Goal: Information Seeking & Learning: Learn about a topic

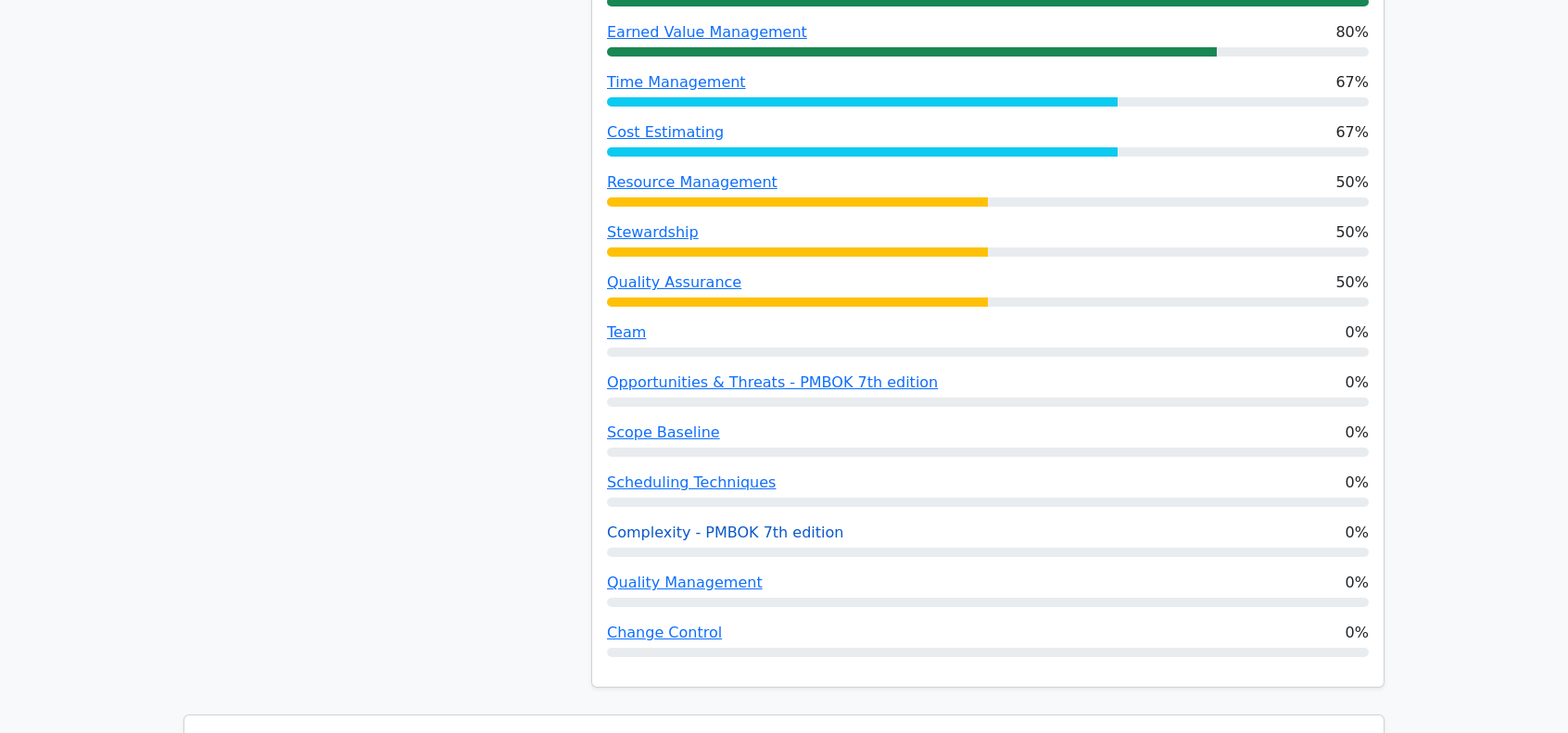
click at [667, 524] on link "Complexity - PMBOK 7th edition" at bounding box center [724, 532] width 236 height 18
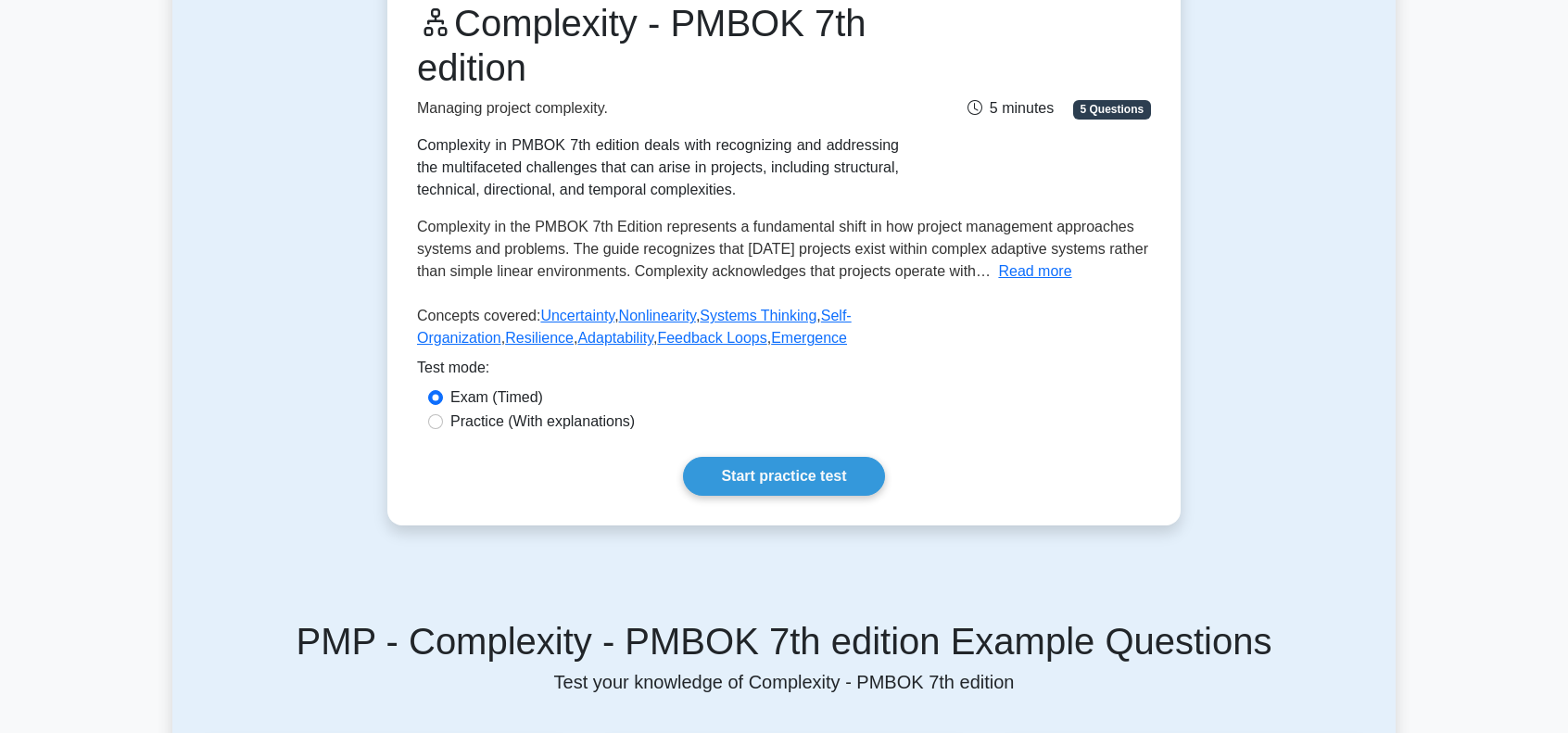
scroll to position [278, 0]
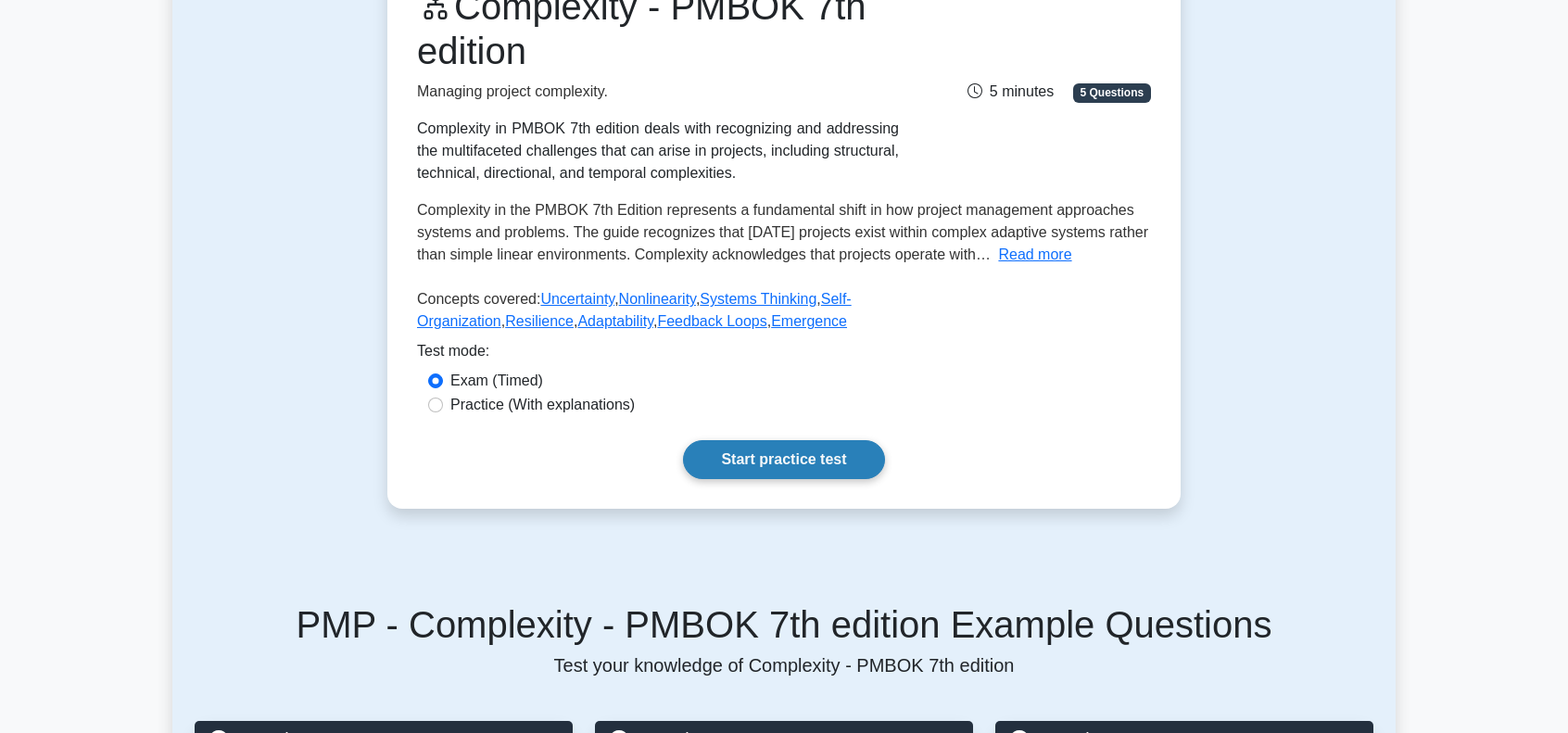
click at [723, 457] on link "Start practice test" at bounding box center [784, 460] width 202 height 39
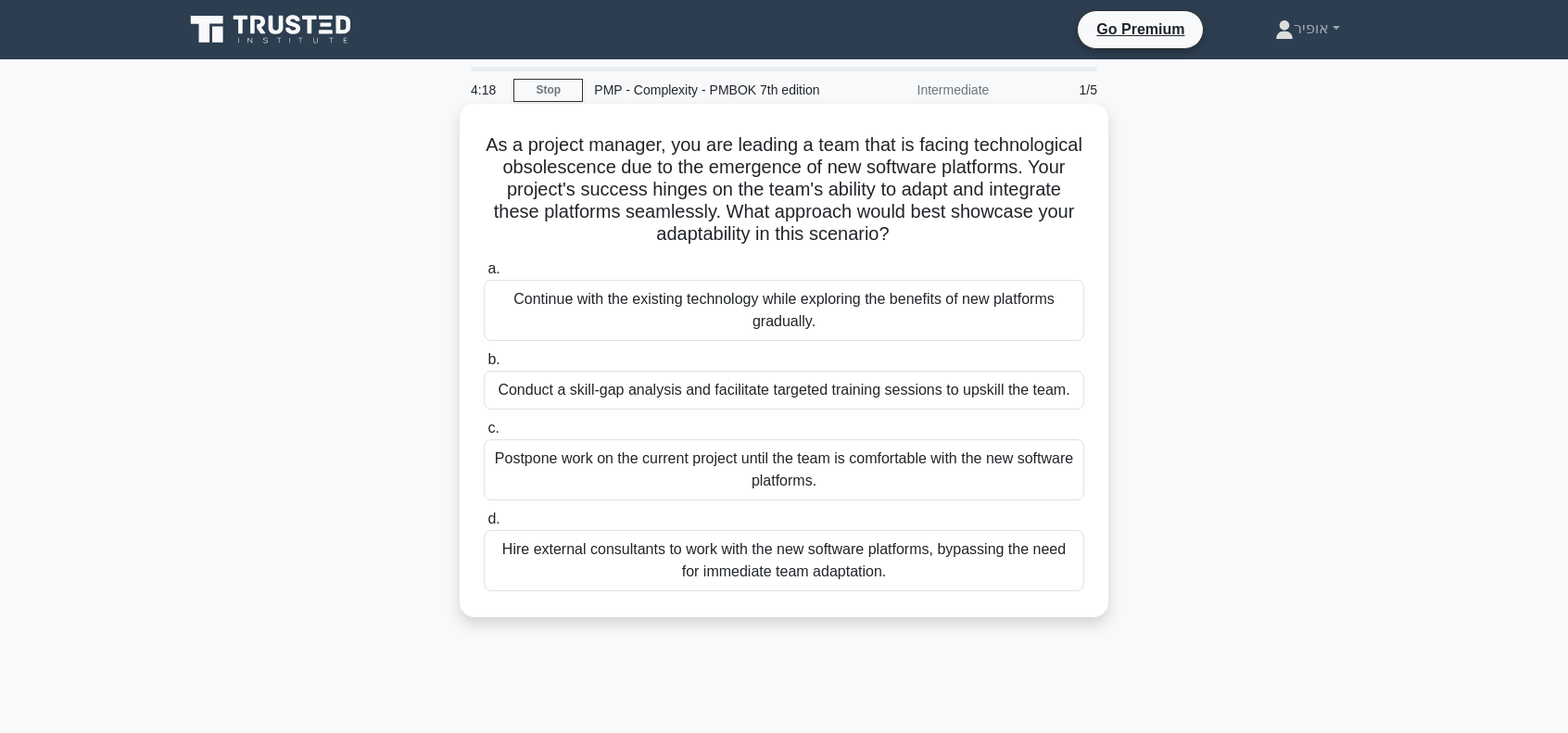
click at [621, 390] on div "Conduct a skill-gap analysis and facilitate targeted training sessions to upski…" at bounding box center [784, 390] width 601 height 39
click at [484, 366] on input "b. Conduct a skill-gap analysis and facilitate targeted training sessions to up…" at bounding box center [484, 360] width 0 height 12
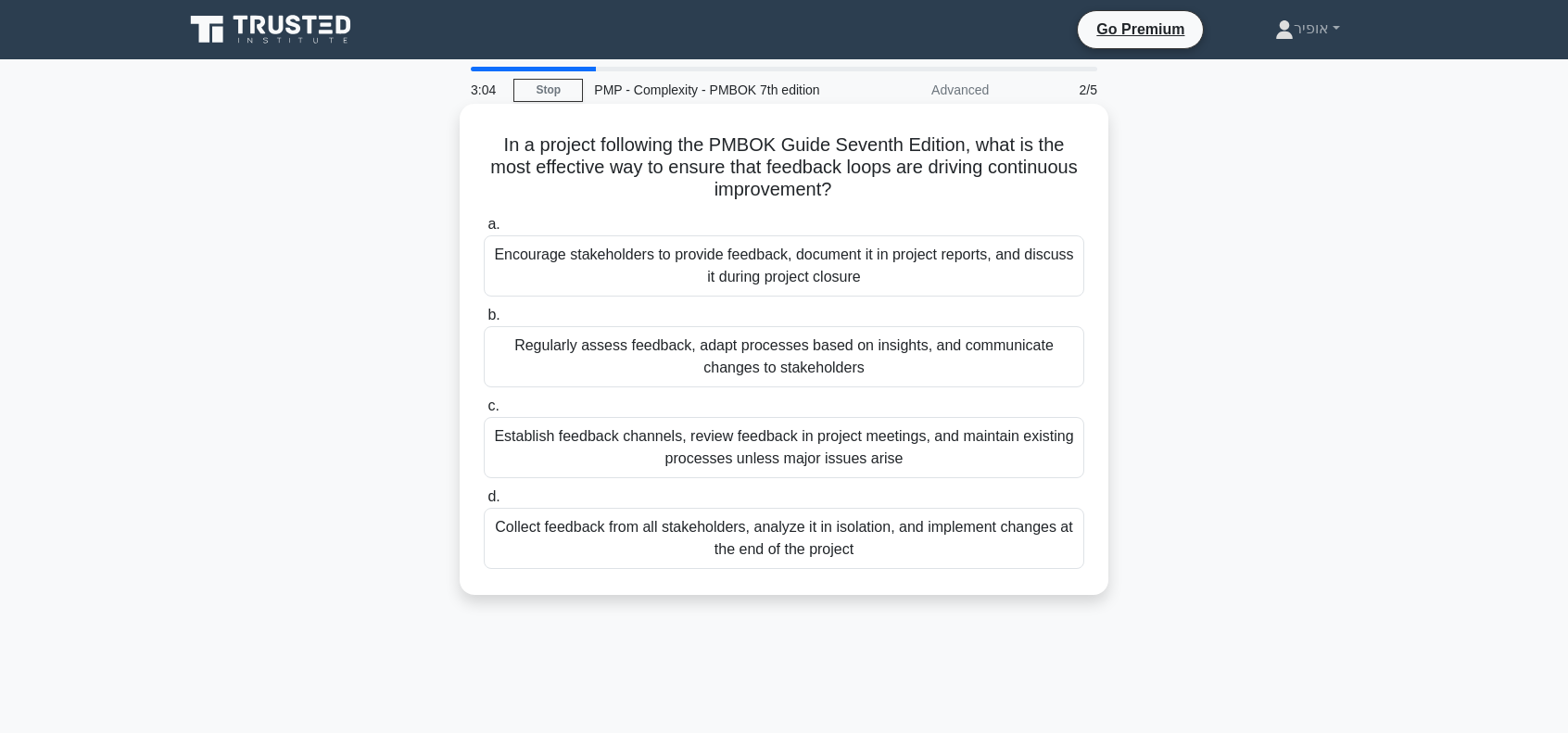
click at [657, 360] on div "Regularly assess feedback, adapt processes based on insights, and communicate c…" at bounding box center [784, 356] width 601 height 62
click at [484, 322] on input "b. Regularly assess feedback, adapt processes based on insights, and communicat…" at bounding box center [484, 315] width 0 height 12
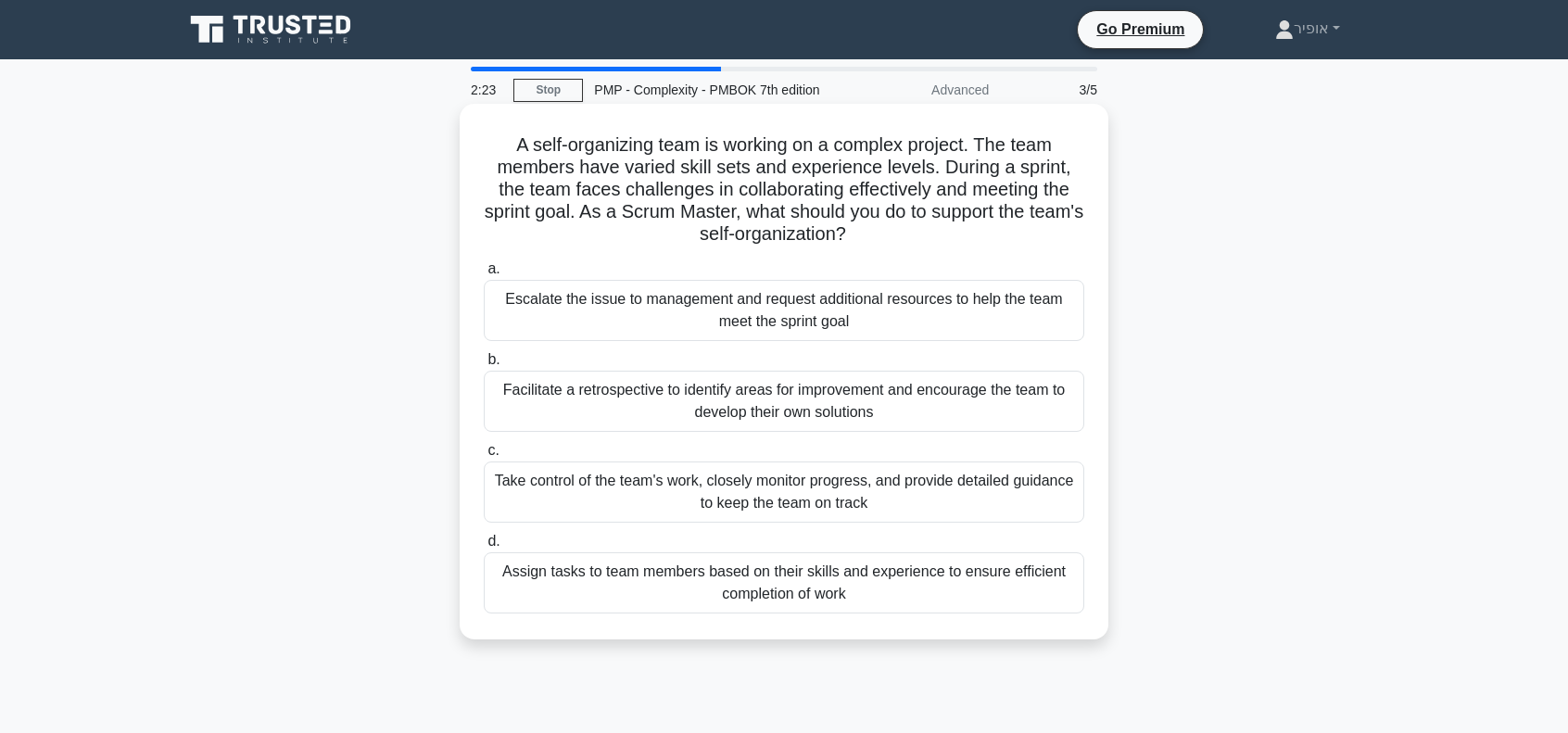
click at [624, 405] on div "Facilitate a retrospective to identify areas for improvement and encourage the …" at bounding box center [784, 401] width 601 height 62
click at [484, 366] on input "b. Facilitate a retrospective to identify areas for improvement and encourage t…" at bounding box center [484, 360] width 0 height 12
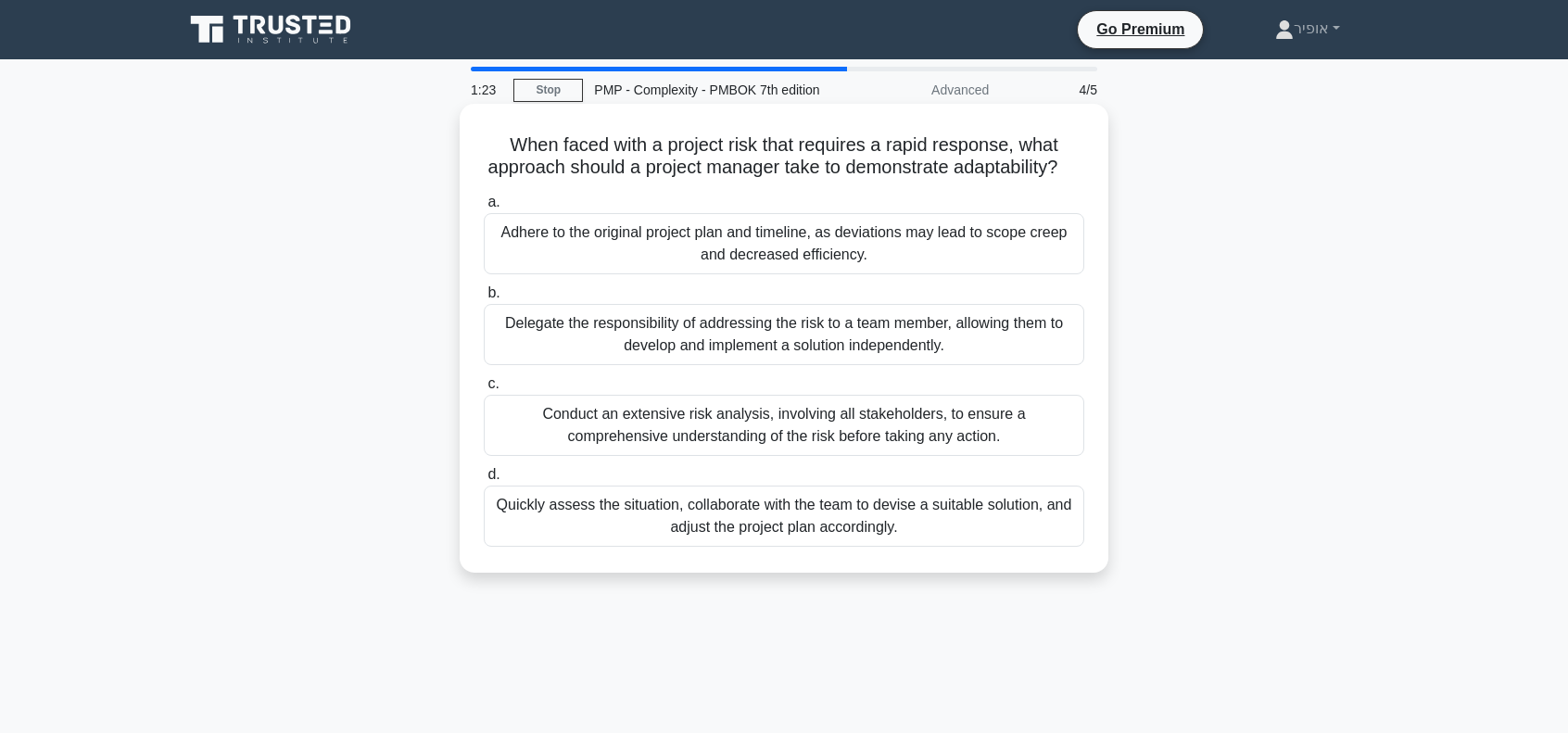
click at [635, 544] on div "Quickly assess the situation, collaborate with the team to devise a suitable so…" at bounding box center [784, 516] width 601 height 62
click at [484, 481] on input "d. Quickly assess the situation, collaborate with the team to devise a suitable…" at bounding box center [484, 475] width 0 height 12
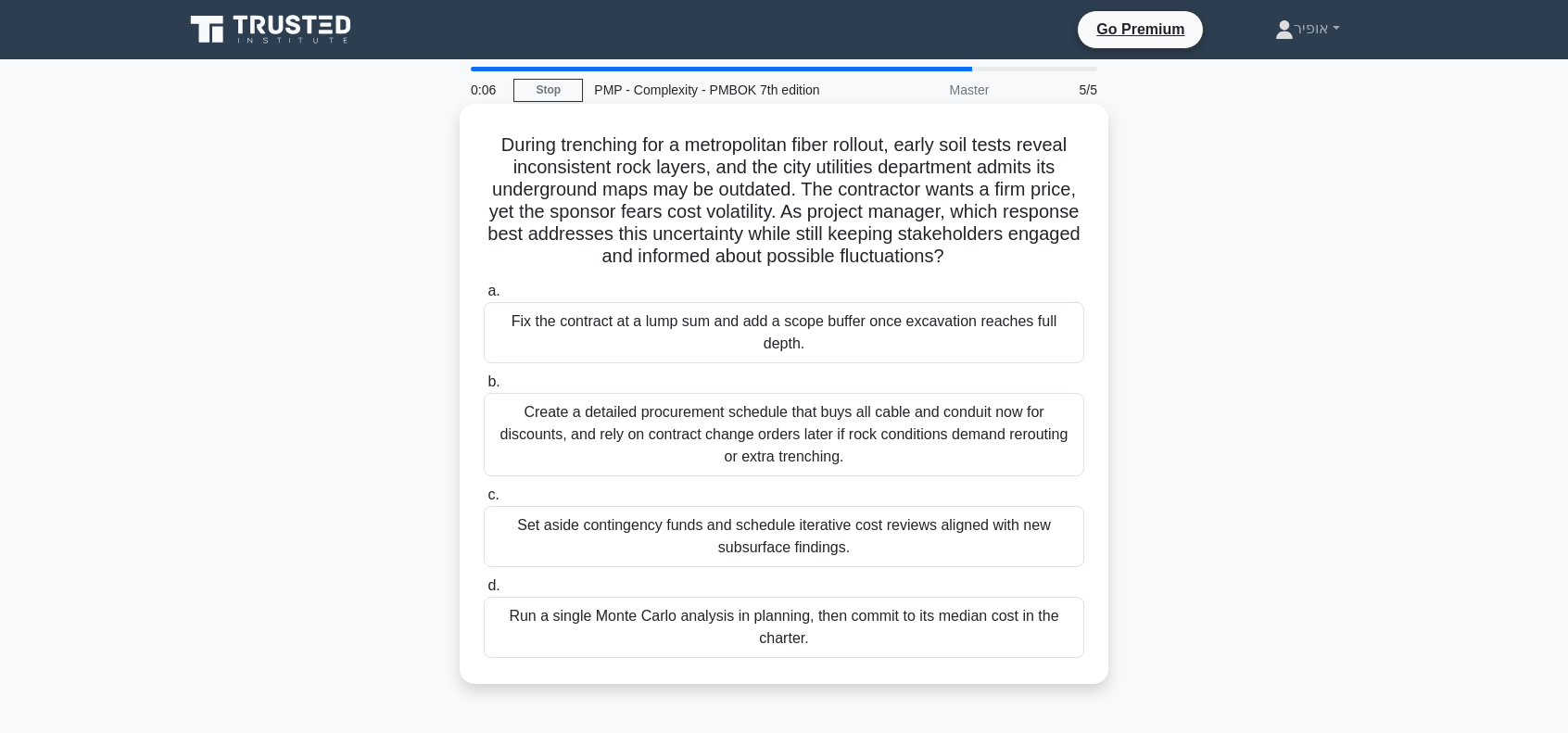
click at [607, 333] on div "Fix the contract at a lump sum and add a scope buffer once excavation reaches f…" at bounding box center [784, 333] width 601 height 62
click at [484, 298] on input "a. Fix the contract at a lump sum and add a scope buffer once excavation reache…" at bounding box center [484, 292] width 0 height 12
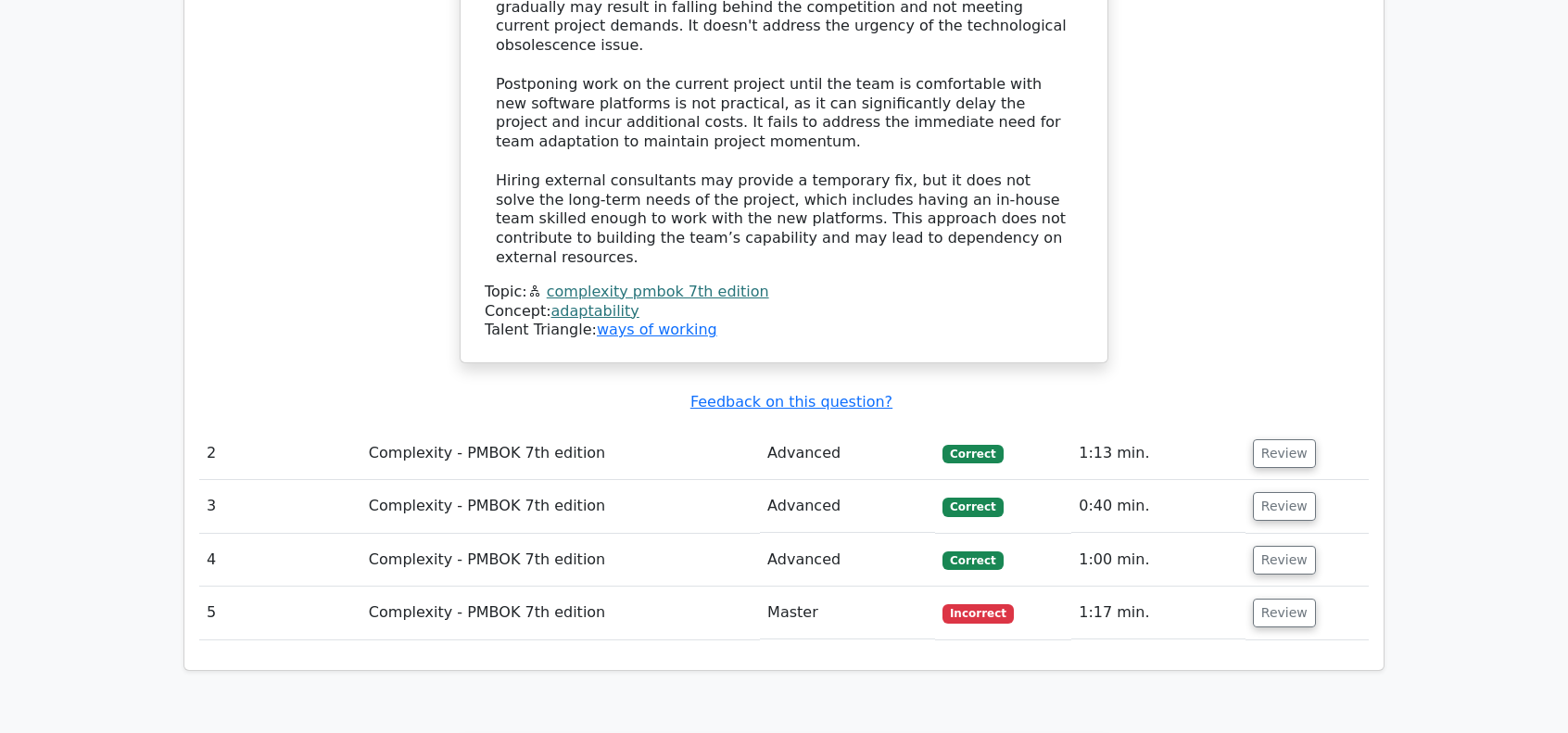
scroll to position [2317, 0]
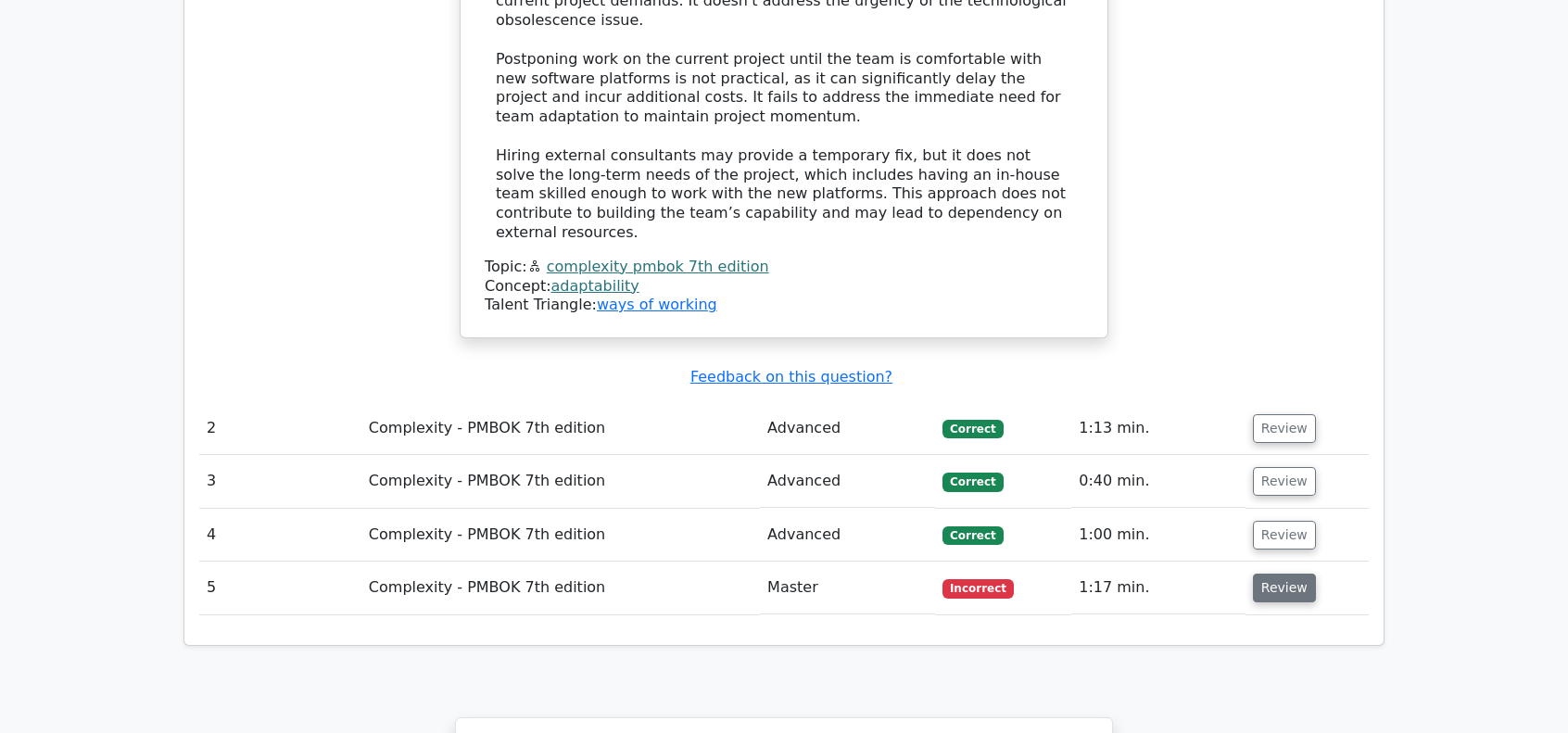
click at [1265, 573] on button "Review" at bounding box center [1284, 587] width 63 height 28
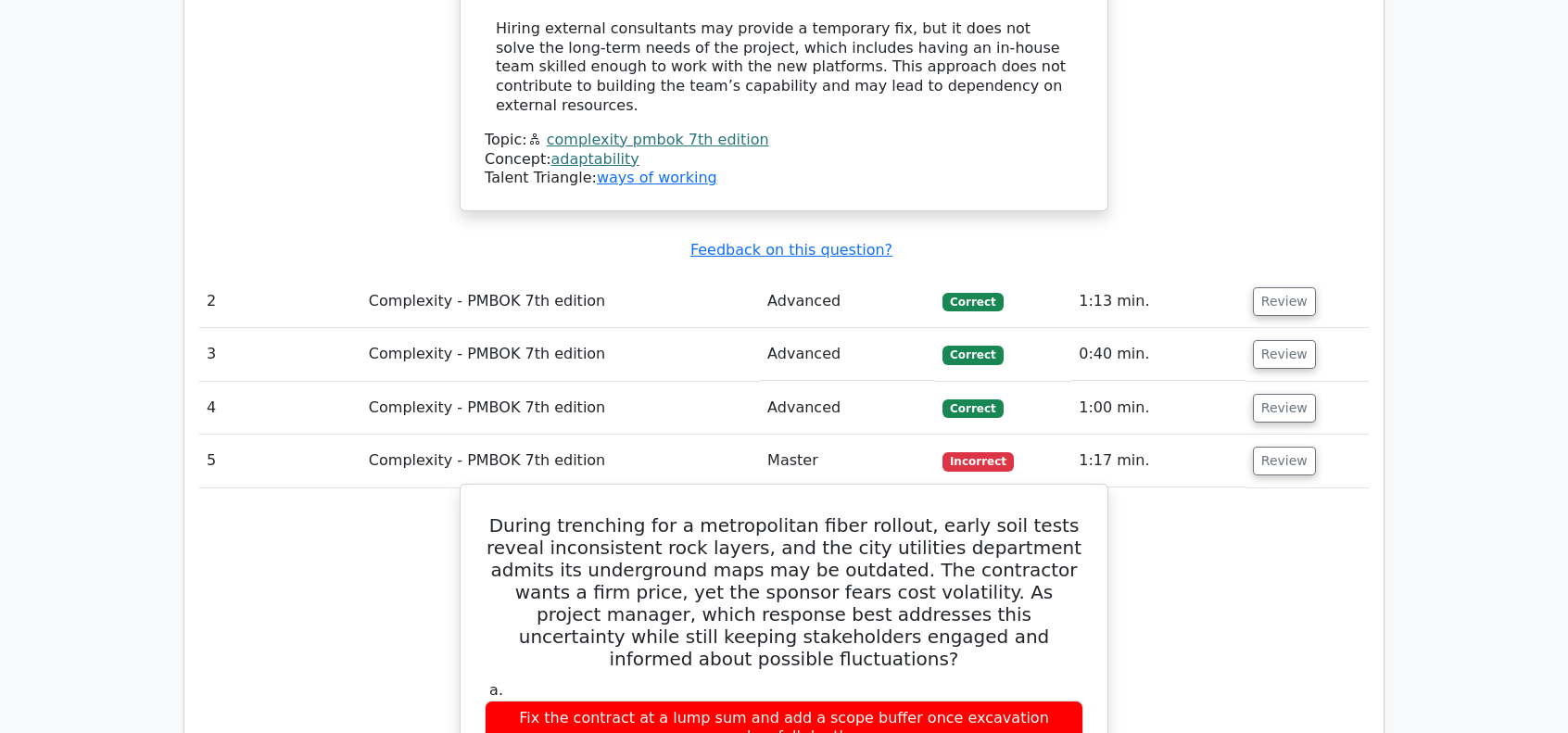
scroll to position [2502, 0]
